Goal: Task Accomplishment & Management: Complete application form

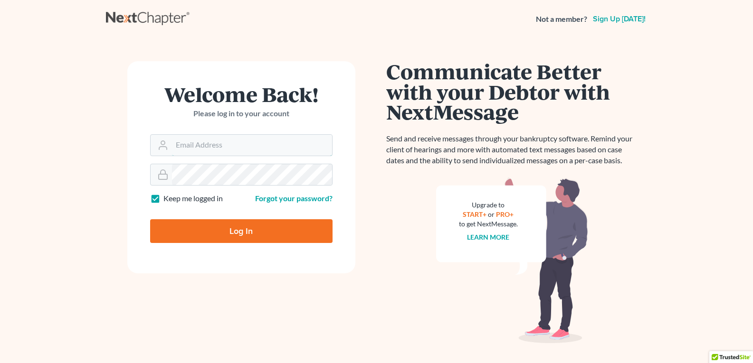
type input "[EMAIL_ADDRESS][DOMAIN_NAME]"
click at [223, 233] on input "Log In" at bounding box center [241, 231] width 182 height 24
type input "Thinking..."
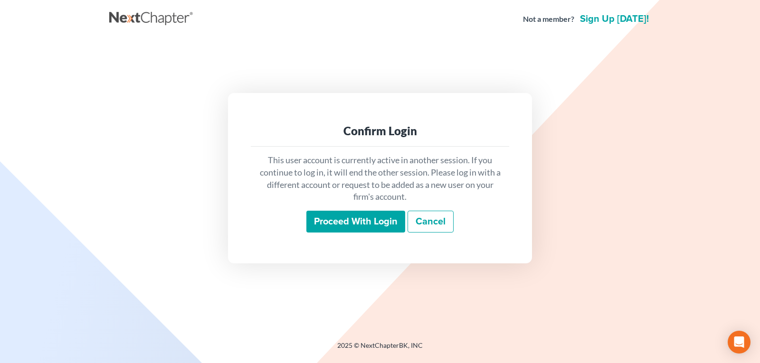
click at [337, 225] on input "Proceed with login" at bounding box center [355, 222] width 99 height 22
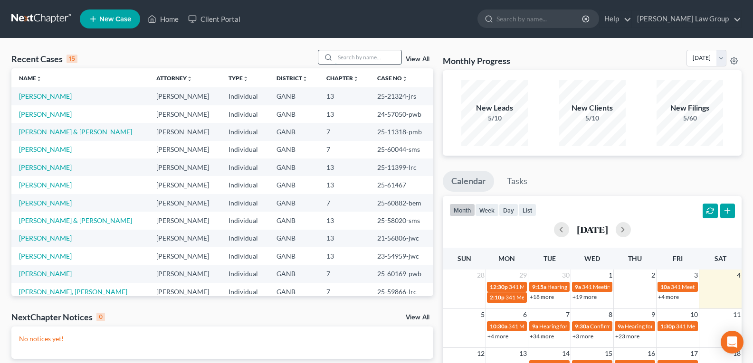
click at [338, 57] on input "search" at bounding box center [368, 57] width 66 height 14
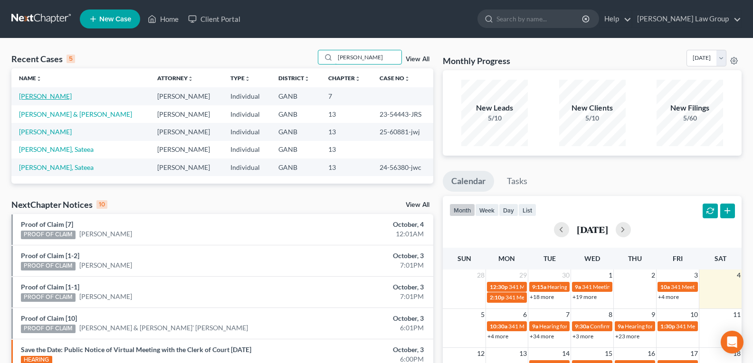
type input "Bryan"
click at [42, 97] on link "Guerrero, Bryan" at bounding box center [45, 96] width 53 height 8
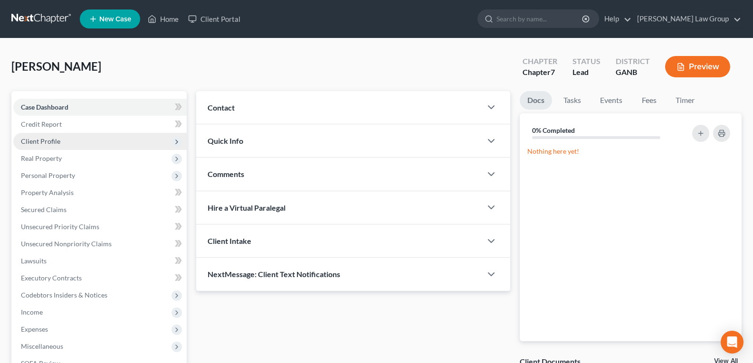
click at [40, 142] on span "Client Profile" at bounding box center [40, 141] width 39 height 8
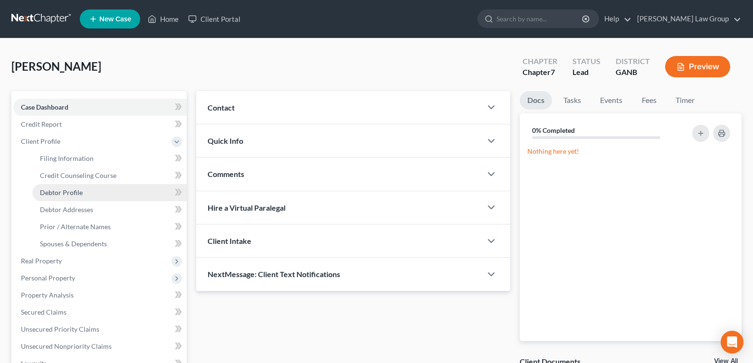
click at [57, 197] on link "Debtor Profile" at bounding box center [109, 192] width 154 height 17
select select "1"
select select "3"
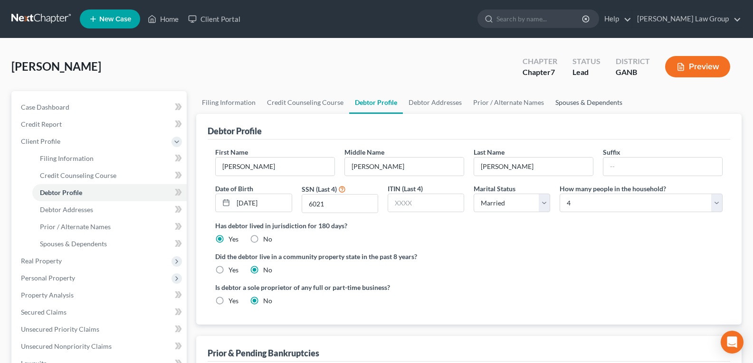
click at [582, 108] on link "Spouses & Dependents" at bounding box center [588, 102] width 78 height 23
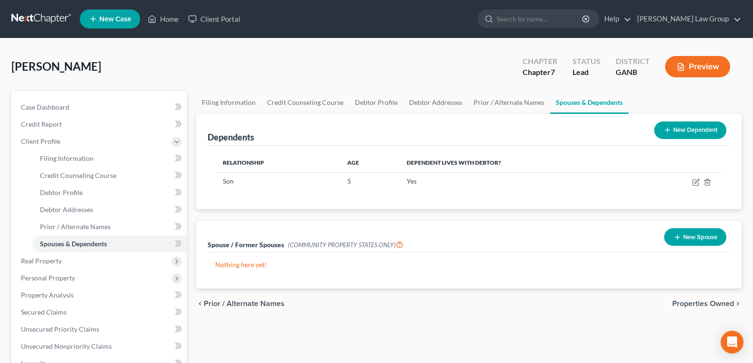
click at [708, 130] on button "New Dependent" at bounding box center [690, 131] width 72 height 18
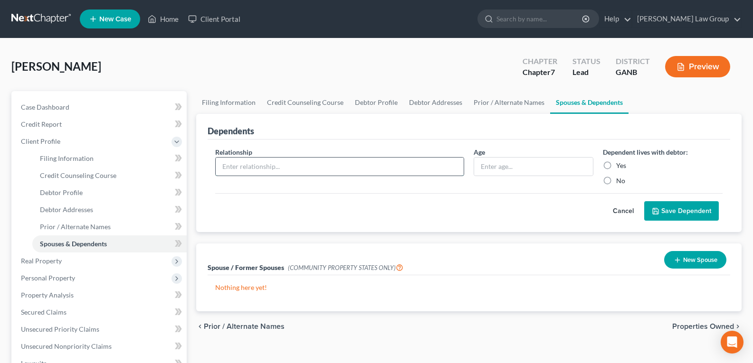
click at [319, 175] on input "text" at bounding box center [340, 167] width 248 height 18
type input "Daughter"
click at [506, 165] on input "text" at bounding box center [533, 167] width 119 height 18
type input "1"
click at [616, 162] on label "Yes" at bounding box center [621, 165] width 10 height 9
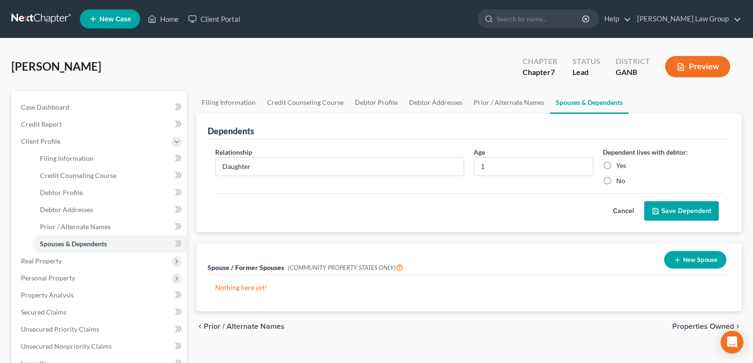
click at [620, 162] on input "Yes" at bounding box center [623, 164] width 6 height 6
radio input "true"
drag, startPoint x: 659, startPoint y: 208, endPoint x: 653, endPoint y: 227, distance: 20.2
click at [659, 208] on icon "submit" at bounding box center [655, 212] width 8 height 8
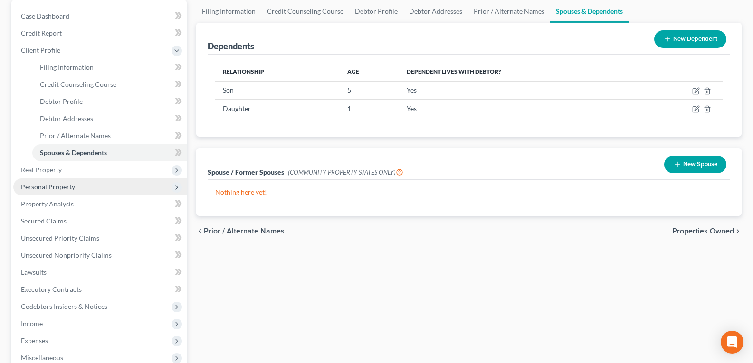
scroll to position [95, 0]
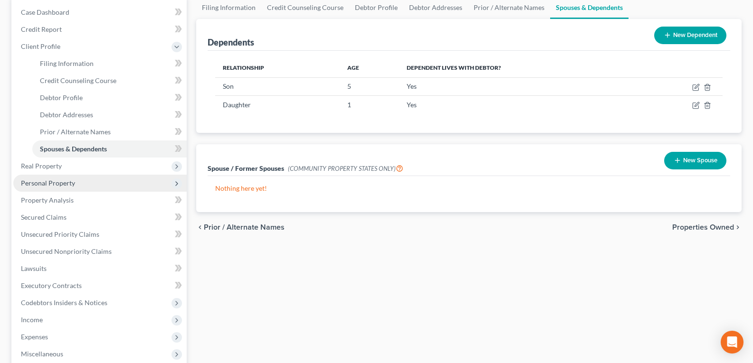
click at [51, 183] on span "Personal Property" at bounding box center [48, 183] width 54 height 8
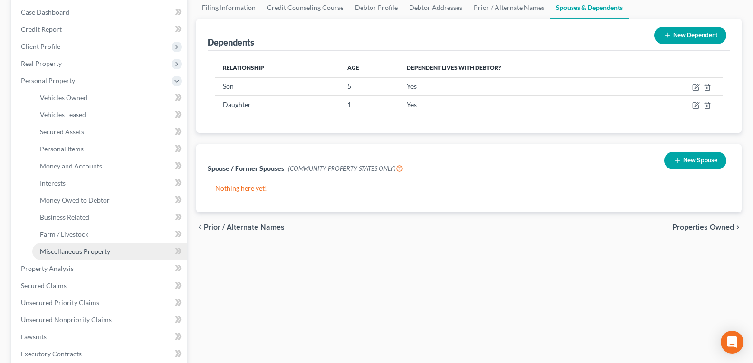
click at [74, 256] on link "Miscellaneous Property" at bounding box center [109, 251] width 154 height 17
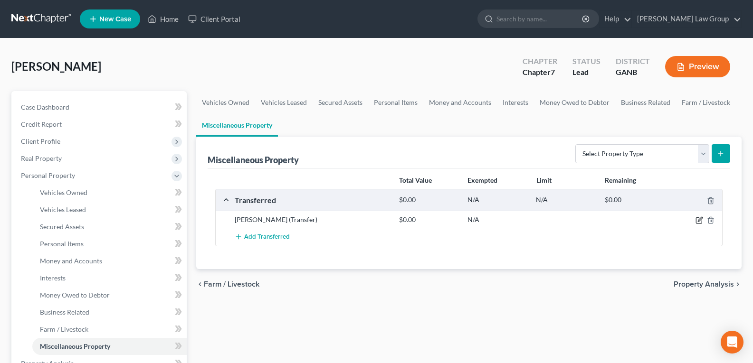
click at [698, 222] on icon "button" at bounding box center [700, 219] width 4 height 4
select select "Ordinary (within 2 years)"
select select "4"
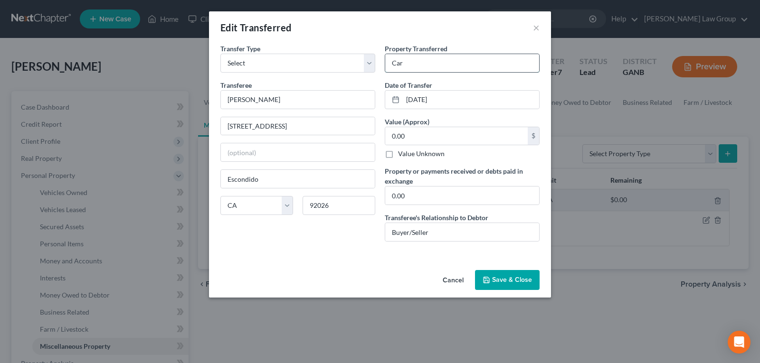
click at [451, 61] on input "Car" at bounding box center [462, 63] width 154 height 18
click at [452, 62] on input "Car" at bounding box center [462, 63] width 154 height 18
type input "2013 Jeep Patriot"
click at [428, 136] on input "0.00" at bounding box center [456, 136] width 142 height 18
type input "4,000.00"
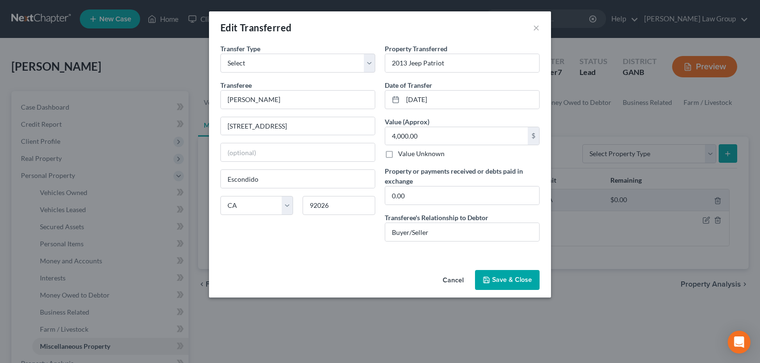
click at [510, 283] on button "Save & Close" at bounding box center [507, 280] width 65 height 20
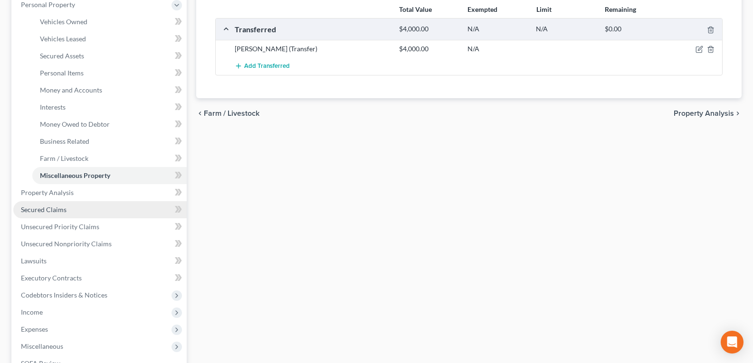
scroll to position [237, 0]
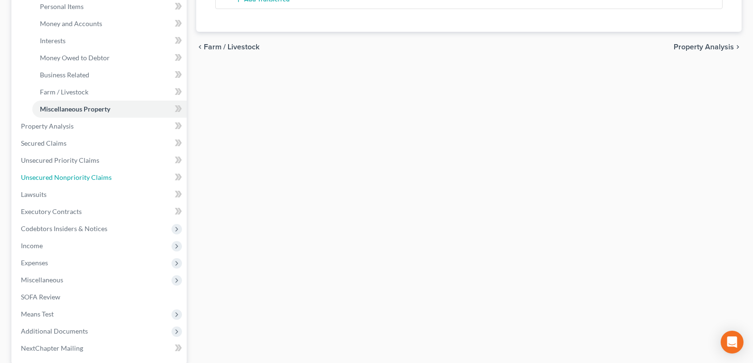
drag, startPoint x: 80, startPoint y: 174, endPoint x: 196, endPoint y: 202, distance: 119.8
click at [80, 174] on span "Unsecured Nonpriority Claims" at bounding box center [66, 177] width 91 height 8
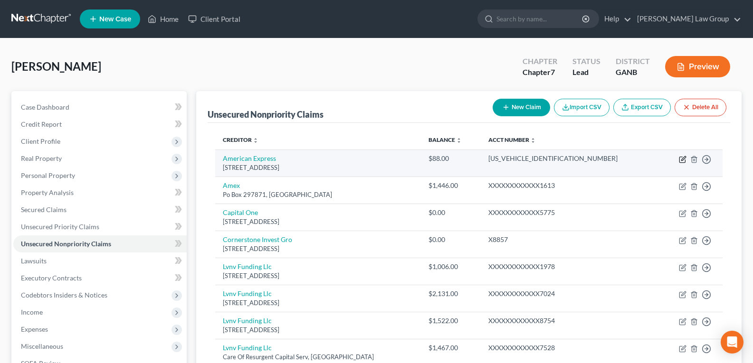
click at [681, 159] on icon "button" at bounding box center [683, 160] width 8 height 8
select select "45"
select select "2"
select select "0"
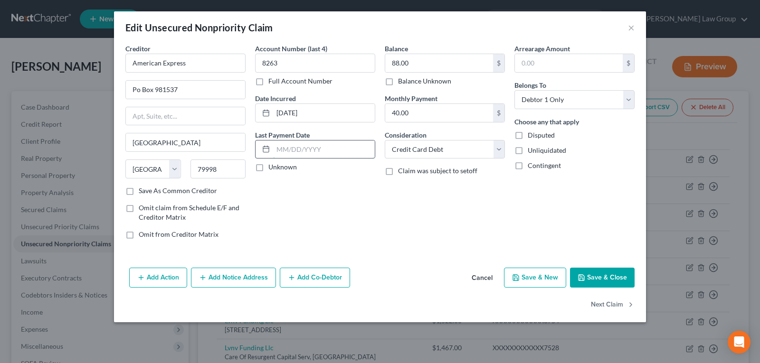
click at [313, 149] on input "text" at bounding box center [324, 150] width 102 height 18
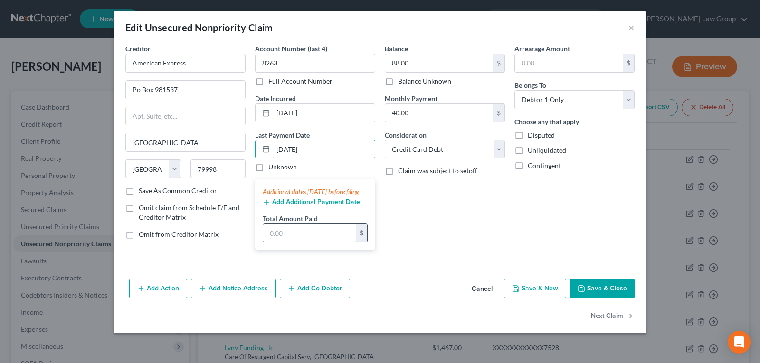
type input "09/01/2025"
click at [305, 242] on input "text" at bounding box center [309, 233] width 93 height 18
type input "2,152.30"
click at [599, 298] on button "Save & Close" at bounding box center [602, 289] width 65 height 20
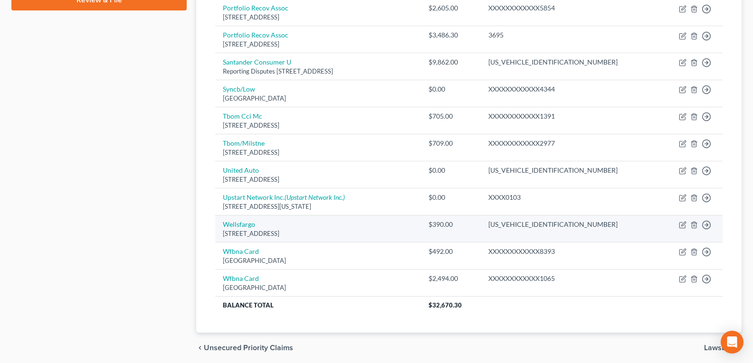
scroll to position [511, 0]
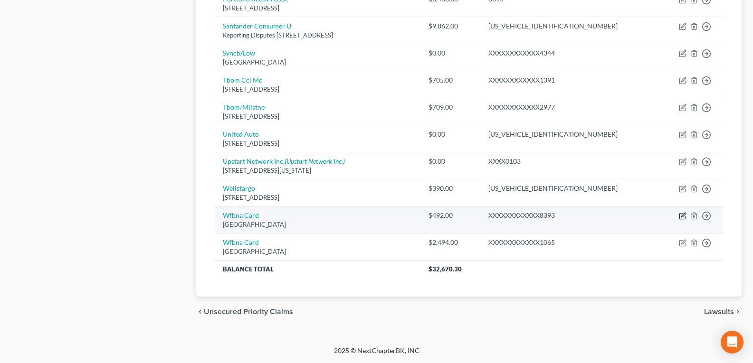
click at [682, 213] on icon "button" at bounding box center [683, 216] width 8 height 8
select select "24"
select select "2"
select select "0"
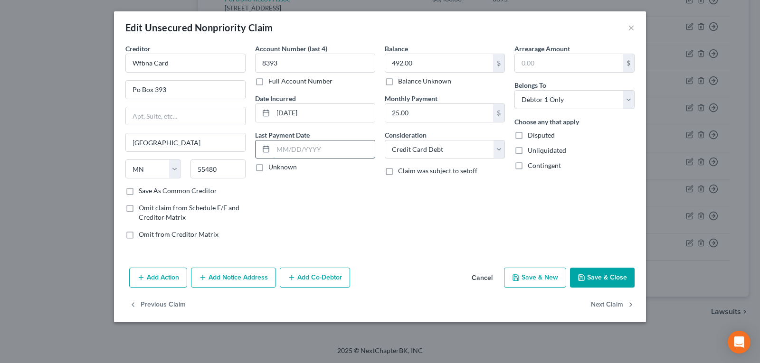
click at [293, 150] on input "text" at bounding box center [324, 150] width 102 height 18
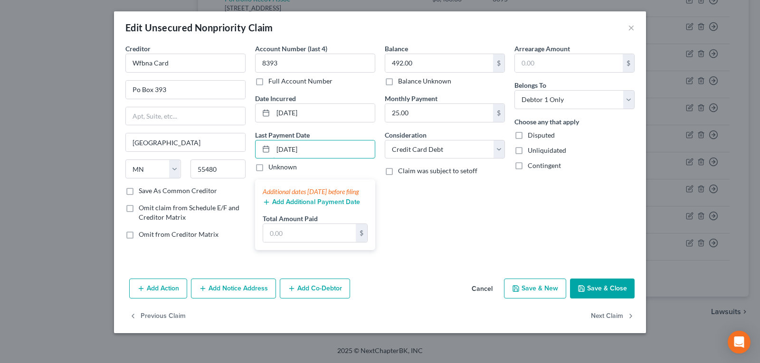
type input "09/01/2025"
click at [293, 241] on input "text" at bounding box center [309, 233] width 93 height 18
type input "4,186.41"
click at [596, 296] on button "Save & Close" at bounding box center [602, 289] width 65 height 20
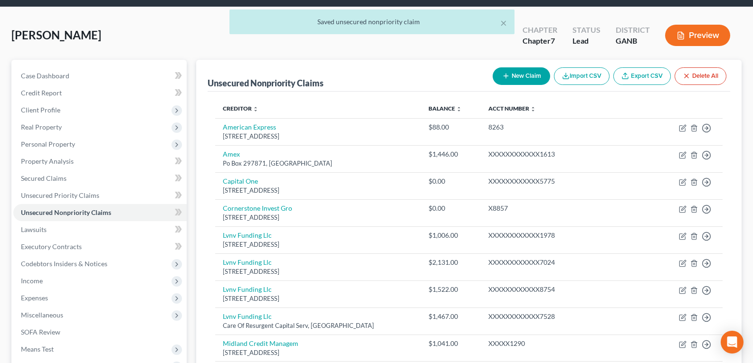
scroll to position [0, 0]
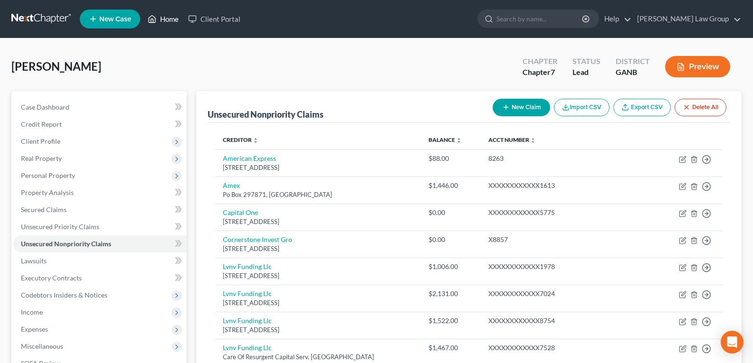
click at [170, 23] on link "Home" at bounding box center [163, 18] width 40 height 17
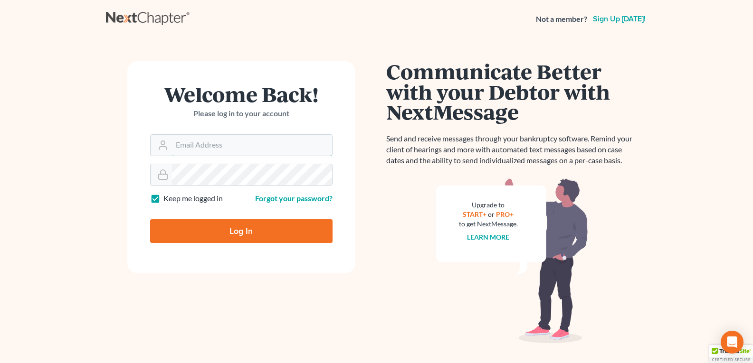
type input "[EMAIL_ADDRESS][DOMAIN_NAME]"
click at [239, 231] on input "Log In" at bounding box center [241, 231] width 182 height 24
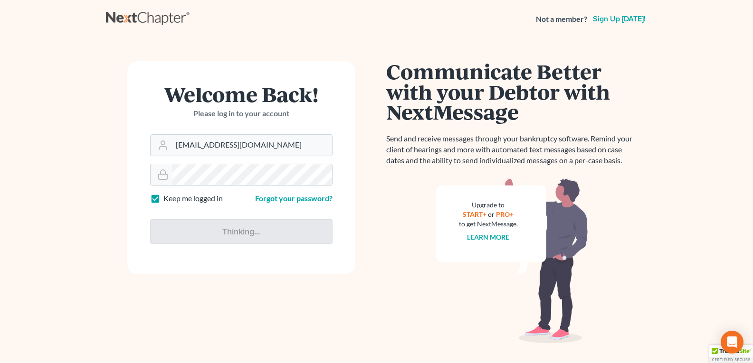
type input "Thinking..."
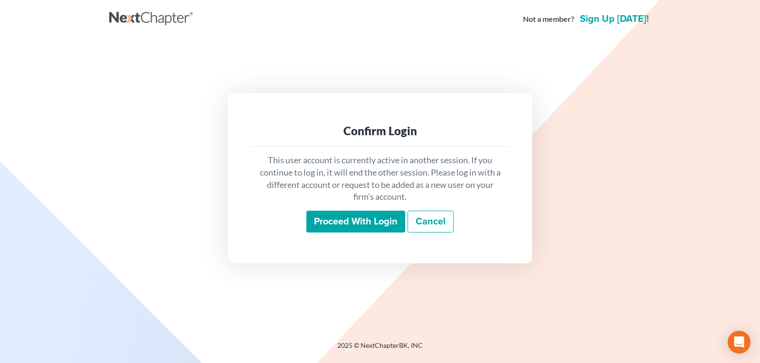
click at [350, 227] on input "Proceed with login" at bounding box center [355, 222] width 99 height 22
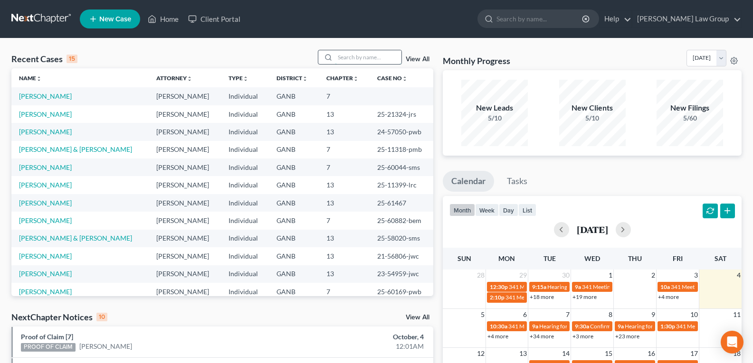
click at [340, 56] on input "search" at bounding box center [368, 57] width 66 height 14
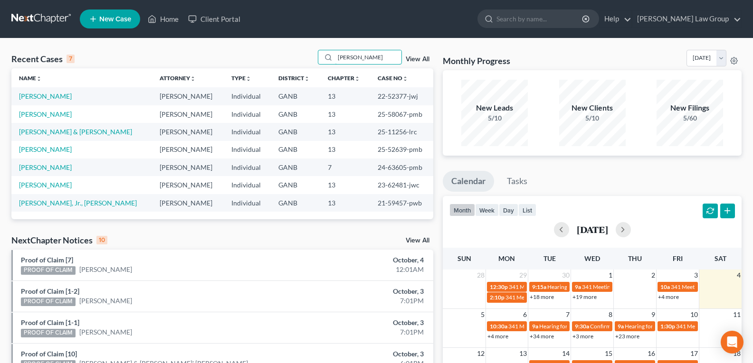
type input "Richards"
drag, startPoint x: 363, startPoint y: 115, endPoint x: 393, endPoint y: 114, distance: 30.4
click at [393, 114] on td "25-58067-pmb" at bounding box center [401, 114] width 63 height 18
copy td "25-58067"
